Goal: Information Seeking & Learning: Check status

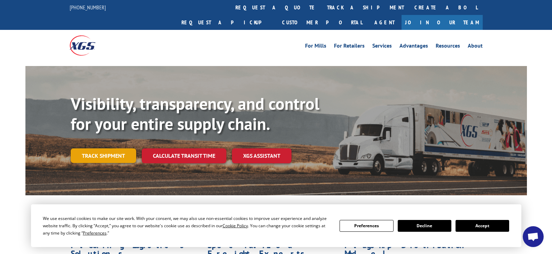
click at [117, 149] on link "Track shipment" at bounding box center [103, 156] width 65 height 15
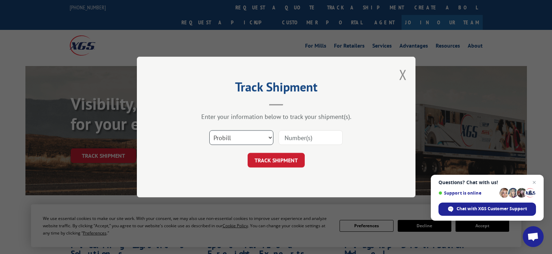
click at [261, 139] on select "Select category... Probill BOL PO" at bounding box center [241, 138] width 64 height 15
select select "bol"
click at [209, 131] on select "Select category... Probill BOL PO" at bounding box center [241, 138] width 64 height 15
click at [300, 138] on input at bounding box center [310, 138] width 64 height 15
type input "527549247"
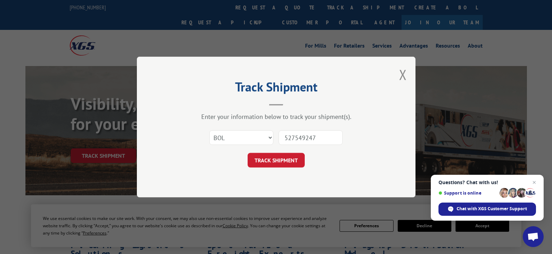
click button "TRACK SHIPMENT" at bounding box center [276, 160] width 57 height 15
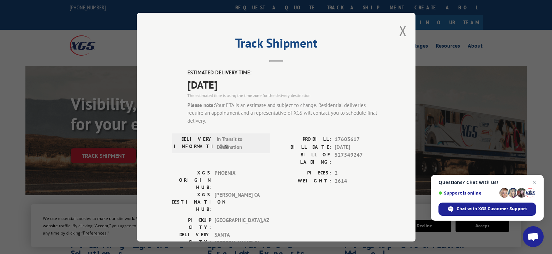
drag, startPoint x: 316, startPoint y: 148, endPoint x: 370, endPoint y: 148, distance: 54.3
click at [370, 148] on div "BILL DATE: [DATE]" at bounding box center [328, 147] width 104 height 8
click at [376, 217] on div "[GEOGRAPHIC_DATA]: [GEOGRAPHIC_DATA] , [GEOGRAPHIC_DATA] DELIVERY CITY: [GEOGRA…" at bounding box center [276, 234] width 209 height 34
drag, startPoint x: 340, startPoint y: 165, endPoint x: 303, endPoint y: 163, distance: 37.3
click at [303, 170] on div "PIECES: 2" at bounding box center [328, 174] width 104 height 8
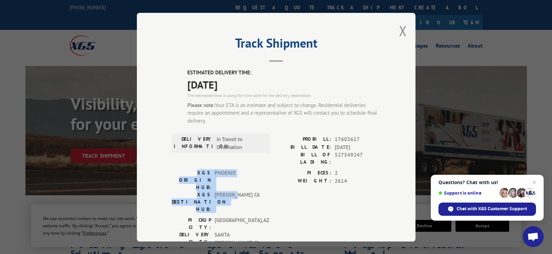
drag, startPoint x: 237, startPoint y: 171, endPoint x: 171, endPoint y: 164, distance: 65.9
click at [172, 170] on div "XGS ORIGIN HUB: PHOENIX XGS DESTINATION HUB: TRACY [GEOGRAPHIC_DATA]" at bounding box center [219, 192] width 94 height 44
click at [243, 191] on span "[PERSON_NAME] CA" at bounding box center [237, 202] width 47 height 22
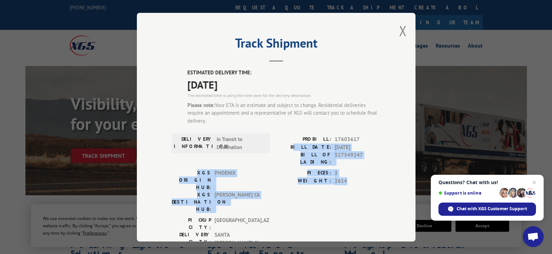
drag, startPoint x: 346, startPoint y: 173, endPoint x: 308, endPoint y: 147, distance: 46.3
click at [308, 147] on div "ESTIMATED DELIVERY TIME: [DATE] The estimated time is using the time zone for t…" at bounding box center [276, 210] width 209 height 283
click at [353, 180] on div "PIECES: 2 WEIGHT: 2614" at bounding box center [328, 193] width 104 height 47
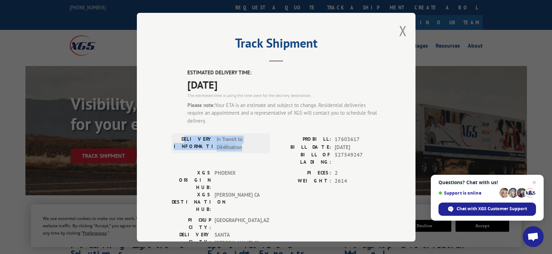
drag, startPoint x: 249, startPoint y: 149, endPoint x: 194, endPoint y: 134, distance: 57.4
click at [194, 134] on div "DELIVERY INFORMATION: In Transit to Destination" at bounding box center [221, 144] width 98 height 20
click at [262, 137] on div "DELIVERY INFORMATION: In Transit to Destination" at bounding box center [221, 144] width 94 height 16
drag, startPoint x: 245, startPoint y: 148, endPoint x: 193, endPoint y: 141, distance: 52.7
click at [193, 141] on div "DELIVERY INFORMATION: In Transit to Destination" at bounding box center [221, 144] width 94 height 16
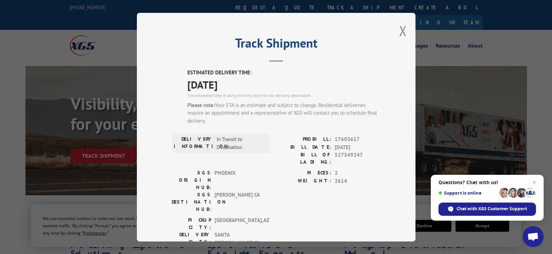
click at [285, 148] on label "BILL DATE:" at bounding box center [303, 147] width 55 height 8
drag, startPoint x: 366, startPoint y: 148, endPoint x: 316, endPoint y: 143, distance: 50.0
click at [316, 143] on div "PROBILL: 17603617 BILL DATE: [DATE] BILL OF LADING: 527549247" at bounding box center [328, 151] width 104 height 30
click at [343, 177] on span "2614" at bounding box center [358, 181] width 46 height 8
drag, startPoint x: 368, startPoint y: 147, endPoint x: 312, endPoint y: 146, distance: 56.7
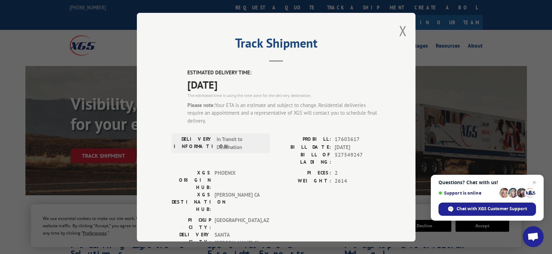
click at [312, 146] on div "BILL DATE: [DATE]" at bounding box center [328, 147] width 104 height 8
click at [344, 178] on span "2614" at bounding box center [358, 181] width 46 height 8
click at [402, 31] on button "Close modal" at bounding box center [403, 31] width 8 height 18
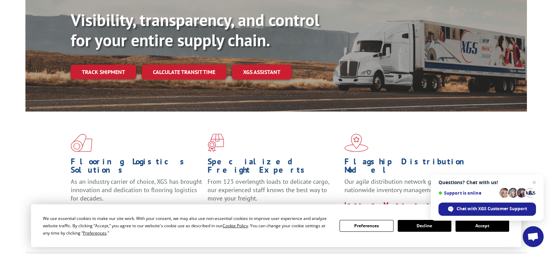
scroll to position [93, 0]
